Goal: Task Accomplishment & Management: Manage account settings

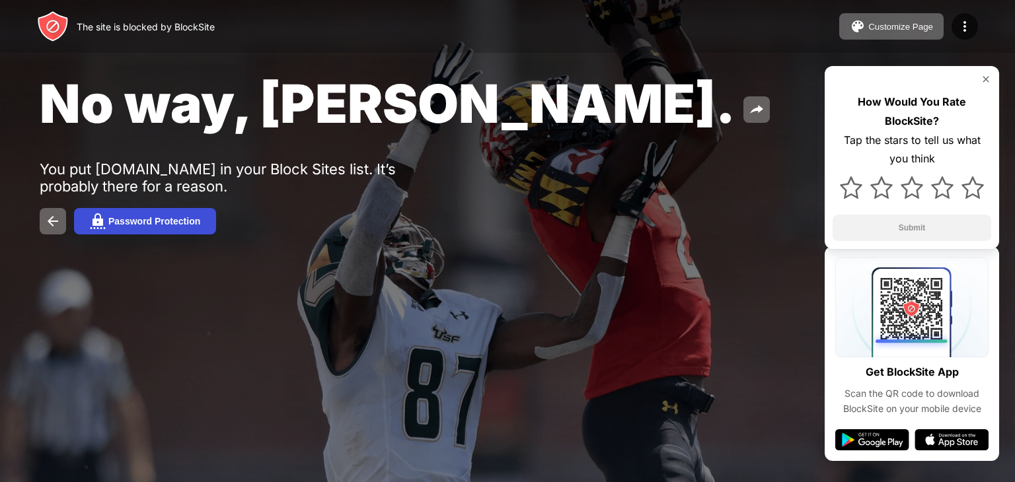
click at [103, 229] on img at bounding box center [98, 221] width 16 height 16
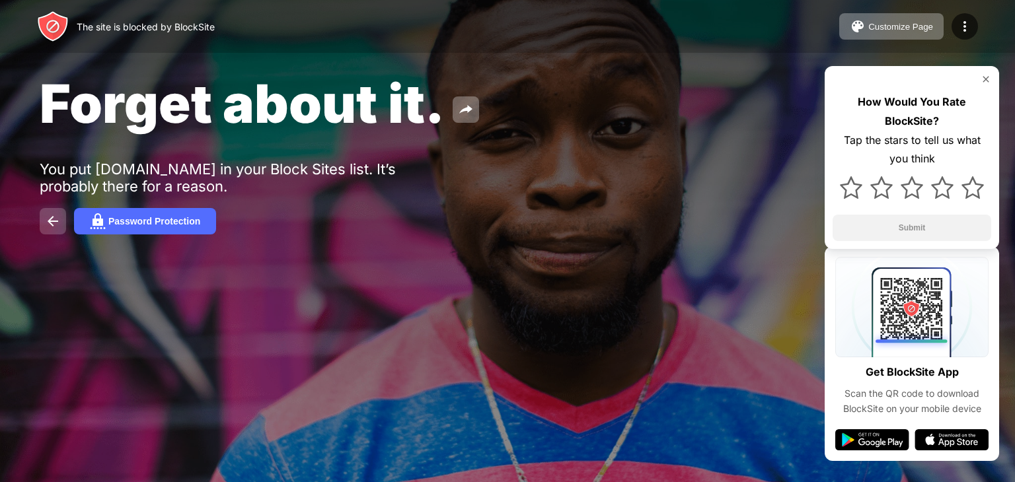
click at [44, 227] on button at bounding box center [53, 221] width 26 height 26
click at [984, 77] on img at bounding box center [985, 79] width 11 height 11
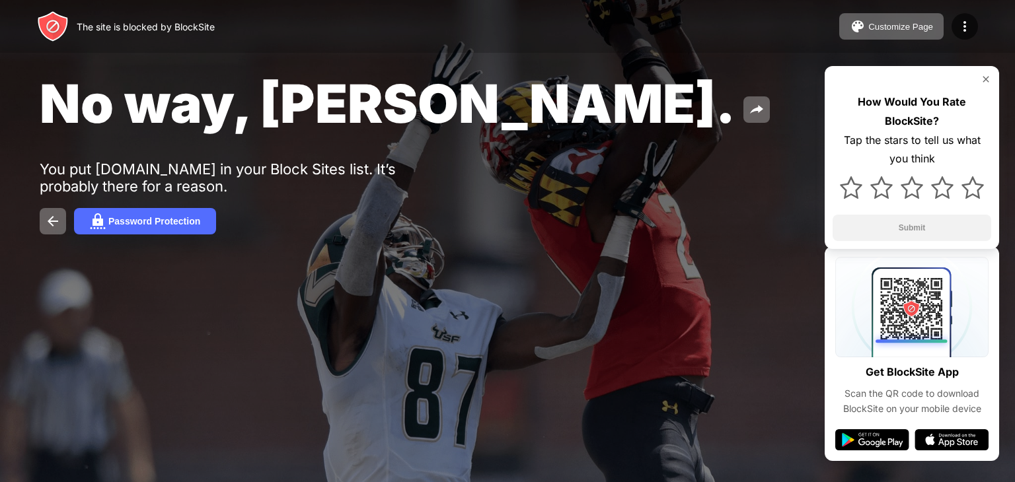
drag, startPoint x: 44, startPoint y: 166, endPoint x: 341, endPoint y: 227, distance: 303.3
click at [341, 227] on div "No way, Jose. You put poki.com in your Block Sites list. It’s probably there fo…" at bounding box center [507, 153] width 1015 height 306
click at [63, 220] on button at bounding box center [53, 221] width 26 height 26
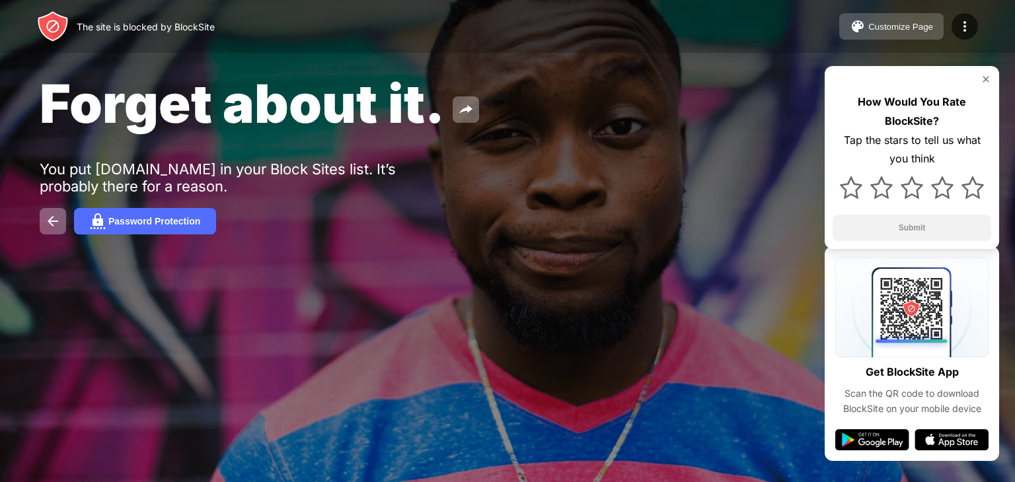
click at [914, 24] on div "Customize Page" at bounding box center [900, 27] width 65 height 10
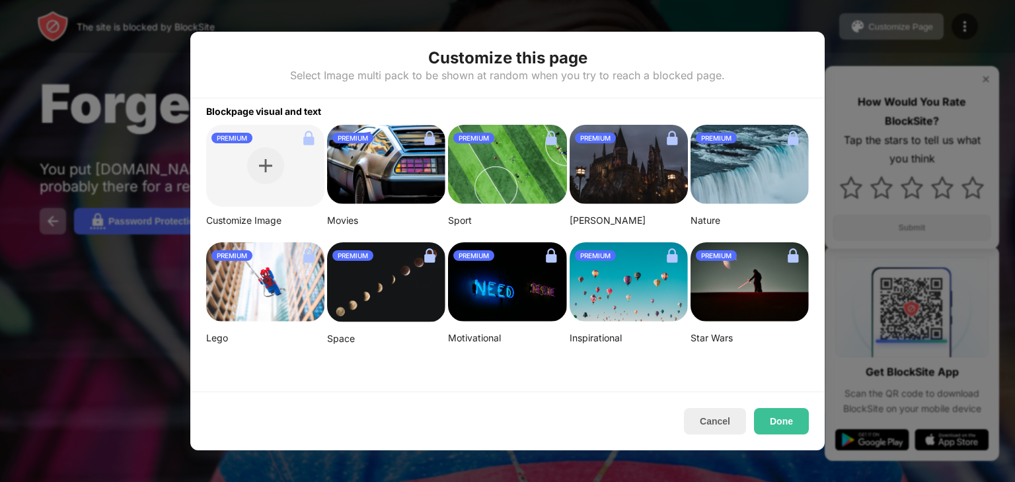
click at [138, 384] on div at bounding box center [507, 241] width 1015 height 482
